Goal: Navigation & Orientation: Find specific page/section

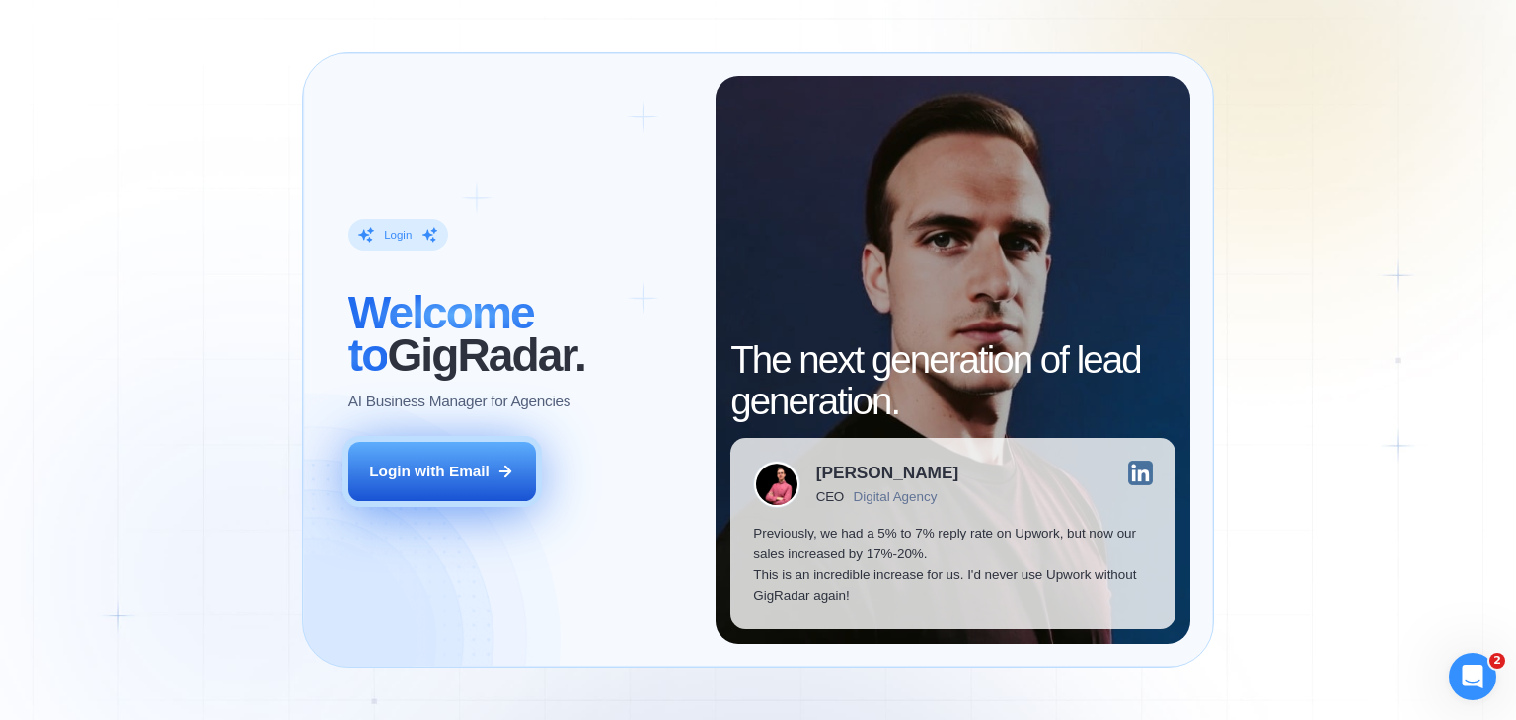
click at [443, 480] on div "Login with Email" at bounding box center [429, 471] width 120 height 21
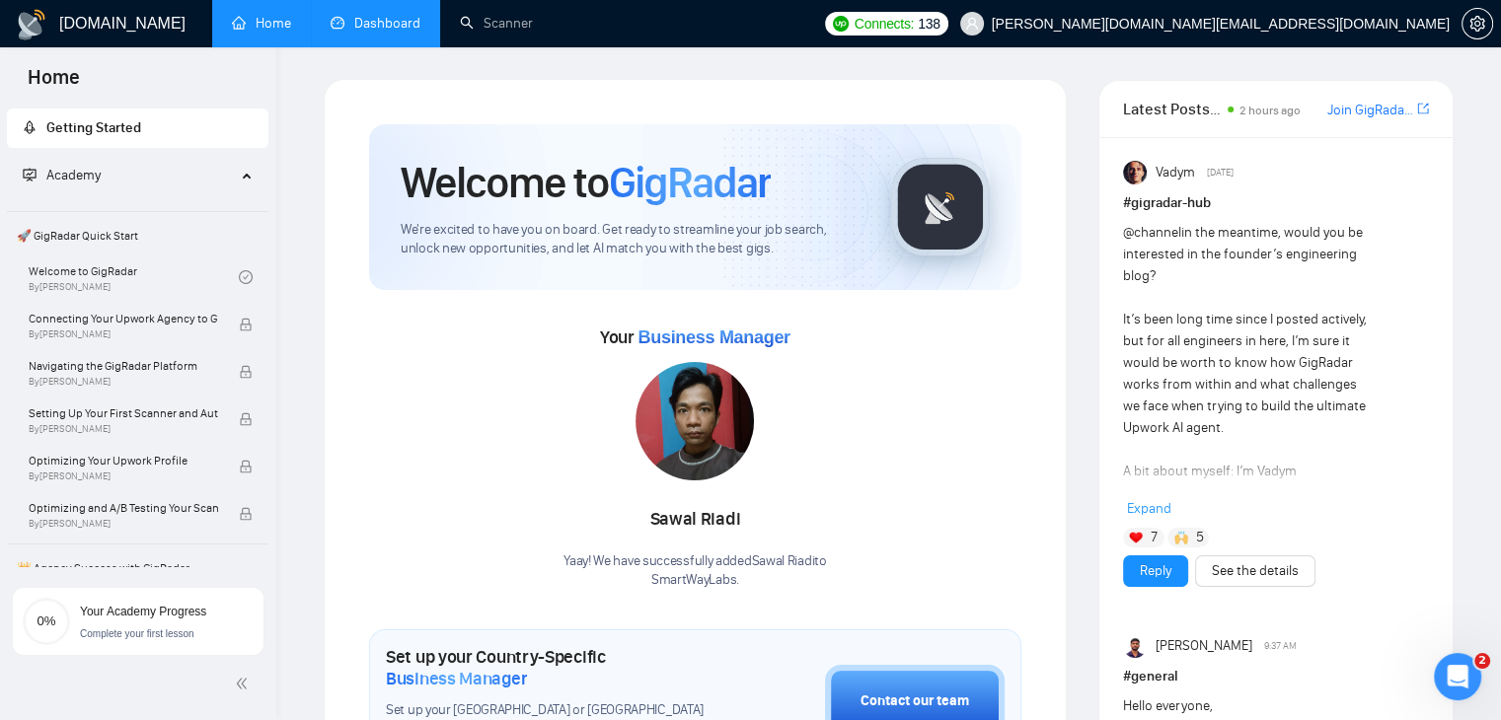
click at [393, 15] on link "Dashboard" at bounding box center [376, 23] width 90 height 17
